Goal: Information Seeking & Learning: Learn about a topic

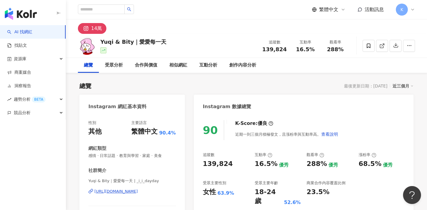
scroll to position [53, 0]
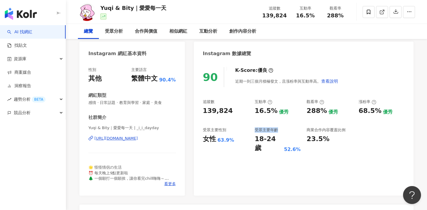
drag, startPoint x: 256, startPoint y: 130, endPoint x: 285, endPoint y: 130, distance: 29.1
click at [285, 130] on div "受眾主要年齡" at bounding box center [278, 129] width 46 height 5
drag, startPoint x: 257, startPoint y: 140, endPoint x: 301, endPoint y: 140, distance: 44.7
click at [301, 140] on div "追蹤數 139,824 互動率 16.5% 優秀 觀看率 288% 優秀 漲粉率 68.5% 優秀 受眾主要性別 女性 63.9% 受眾主要年齡 18-24 …" at bounding box center [304, 126] width 202 height 54
copy div "18-24 歲 52.6%"
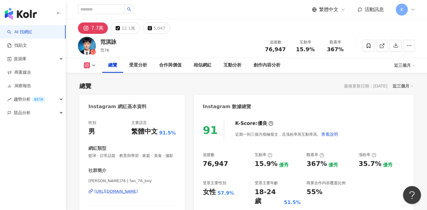
scroll to position [27, 0]
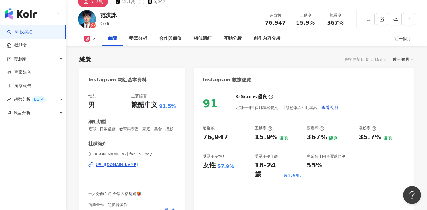
drag, startPoint x: 255, startPoint y: 166, endPoint x: 296, endPoint y: 166, distance: 41.4
click at [296, 166] on div "18-24 歲 51.5%" at bounding box center [278, 170] width 46 height 19
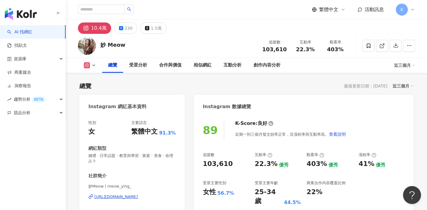
scroll to position [40, 0]
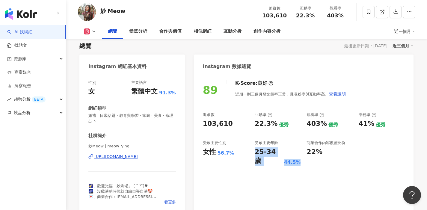
drag, startPoint x: 255, startPoint y: 152, endPoint x: 298, endPoint y: 152, distance: 42.6
click at [298, 152] on div "25-34 歲 44.5%" at bounding box center [278, 156] width 46 height 19
